Goal: Information Seeking & Learning: Learn about a topic

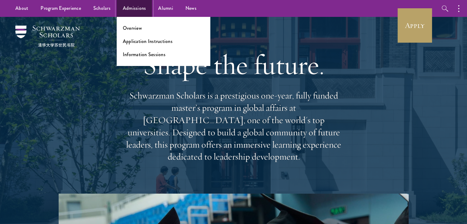
click at [131, 9] on link "Admissions" at bounding box center [135, 8] width 36 height 17
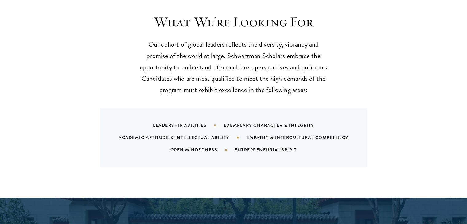
scroll to position [675, 0]
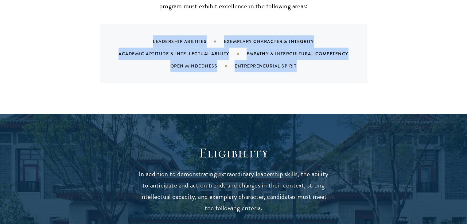
drag, startPoint x: 150, startPoint y: 28, endPoint x: 301, endPoint y: 54, distance: 153.9
click at [302, 54] on div "Leadership Abilities Exemplary Character & Integrity Academic Aptitude & Intell…" at bounding box center [241, 53] width 252 height 37
copy div "Leadership Abilities Exemplary Character & Integrity Academic Aptitude & Intell…"
